Goal: Information Seeking & Learning: Learn about a topic

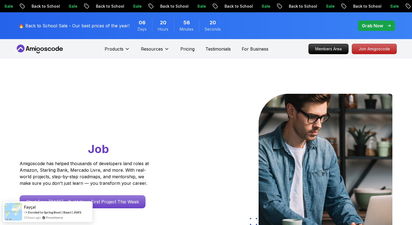
scroll to position [5, 0]
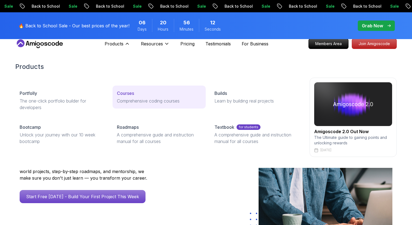
click at [119, 96] on p "Courses" at bounding box center [125, 93] width 17 height 7
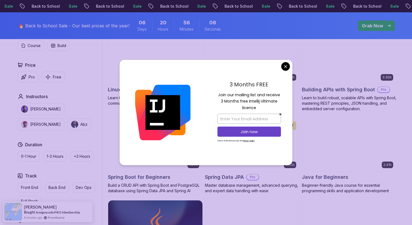
scroll to position [183, 0]
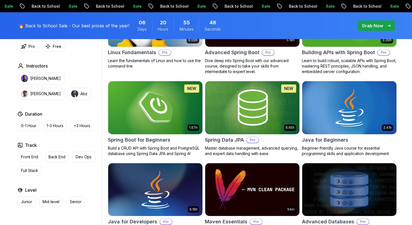
scroll to position [212, 0]
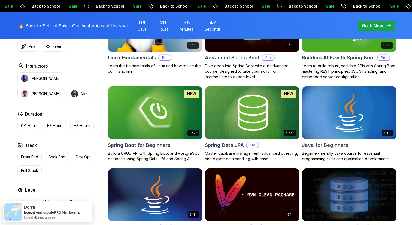
click at [250, 61] on h2 "Advanced Spring Boot" at bounding box center [232, 58] width 55 height 8
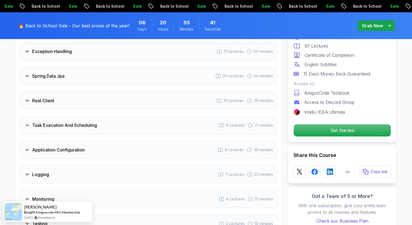
scroll to position [855, 0]
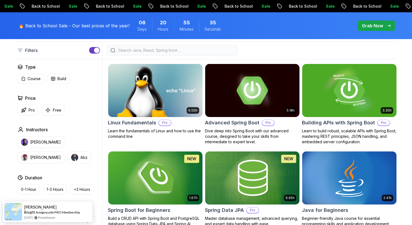
scroll to position [146, 0]
